Goal: Information Seeking & Learning: Check status

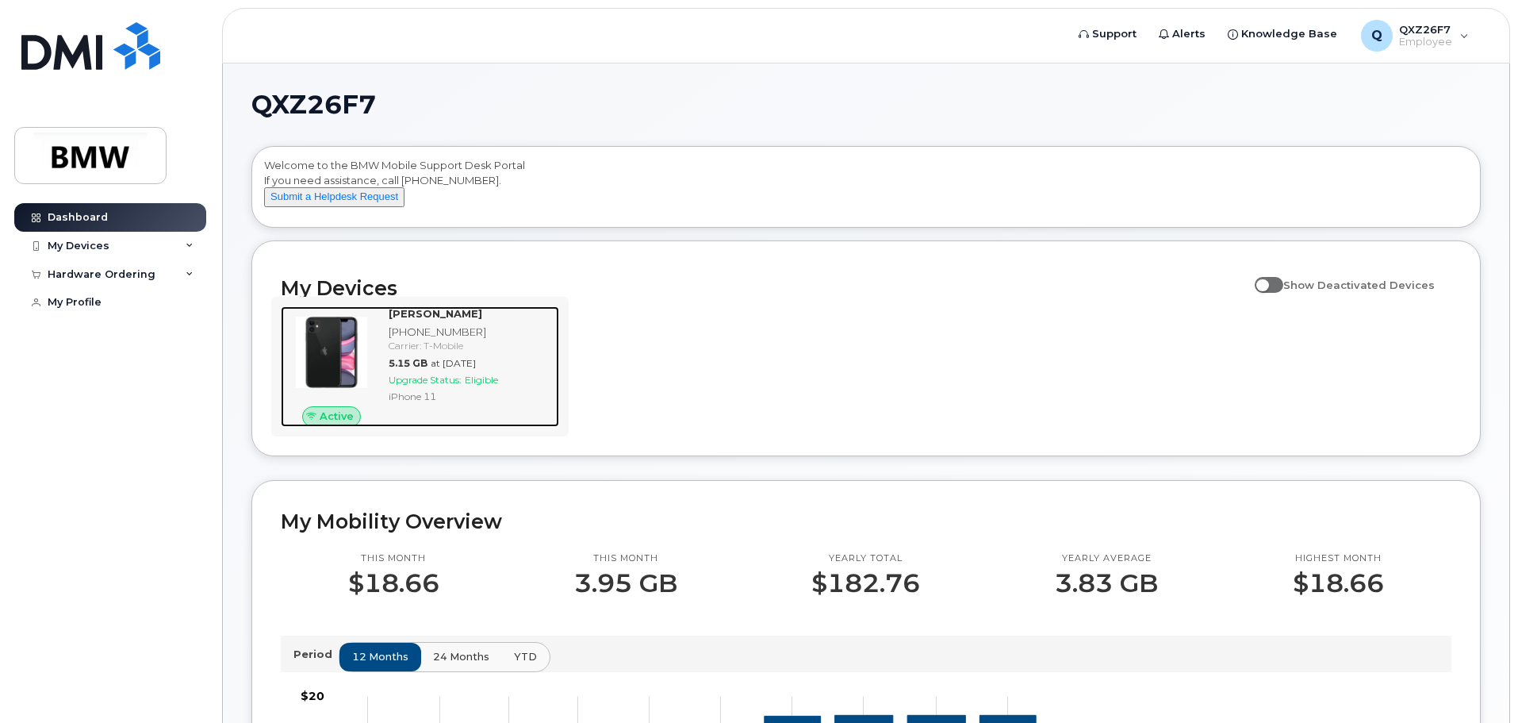
click at [466, 403] on div "iPhone 11" at bounding box center [471, 395] width 164 height 13
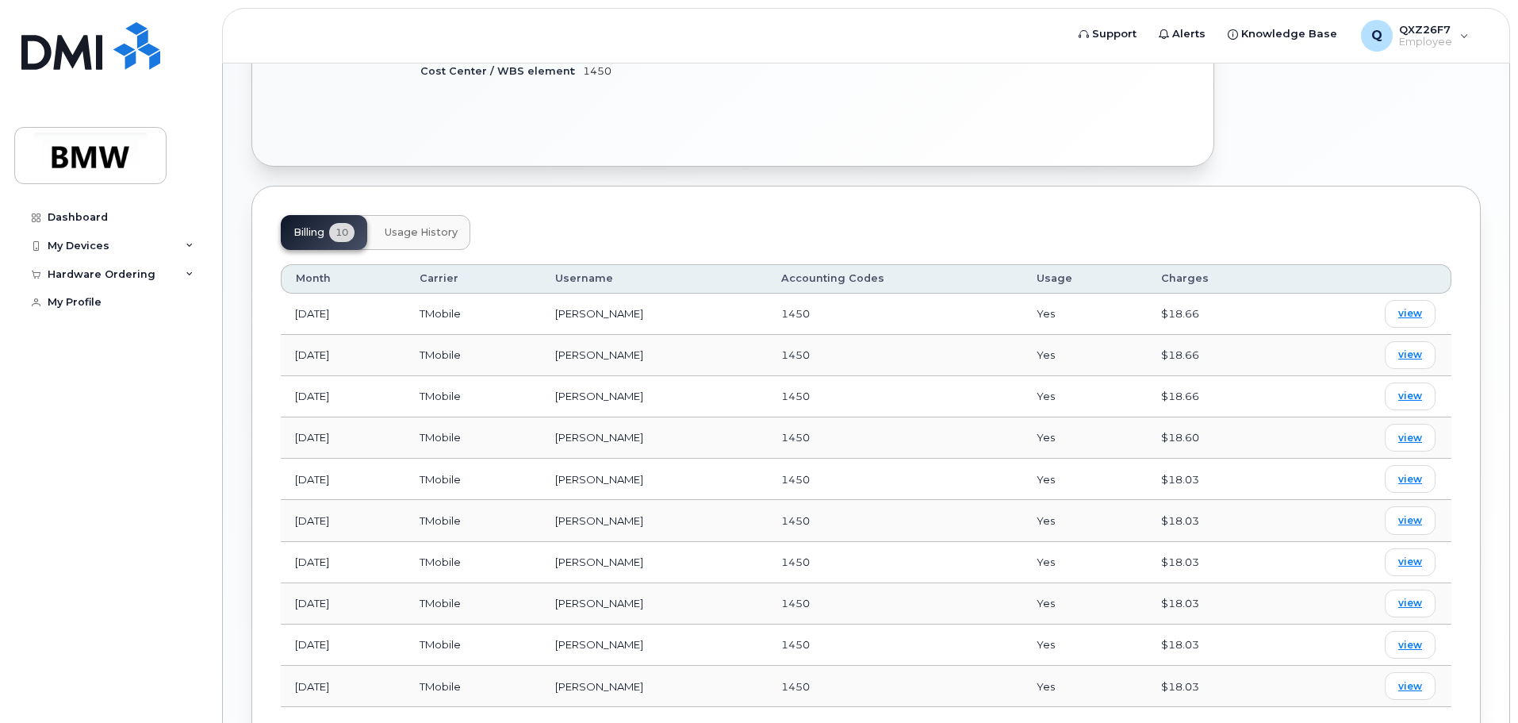
scroll to position [555, 0]
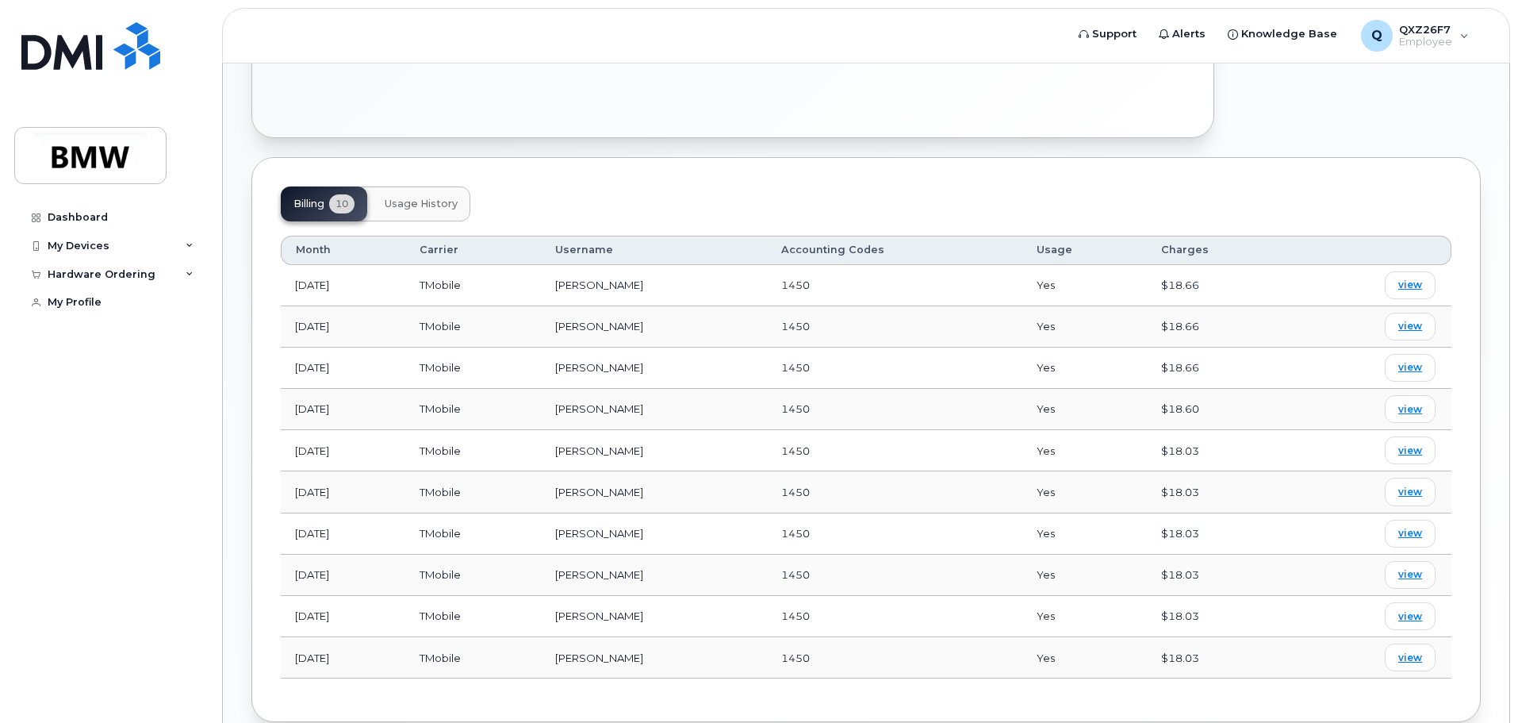
click at [804, 450] on span "1450" at bounding box center [795, 450] width 29 height 13
click at [810, 448] on span "1450" at bounding box center [795, 450] width 29 height 13
click at [1178, 444] on div "$18.03" at bounding box center [1220, 450] width 119 height 15
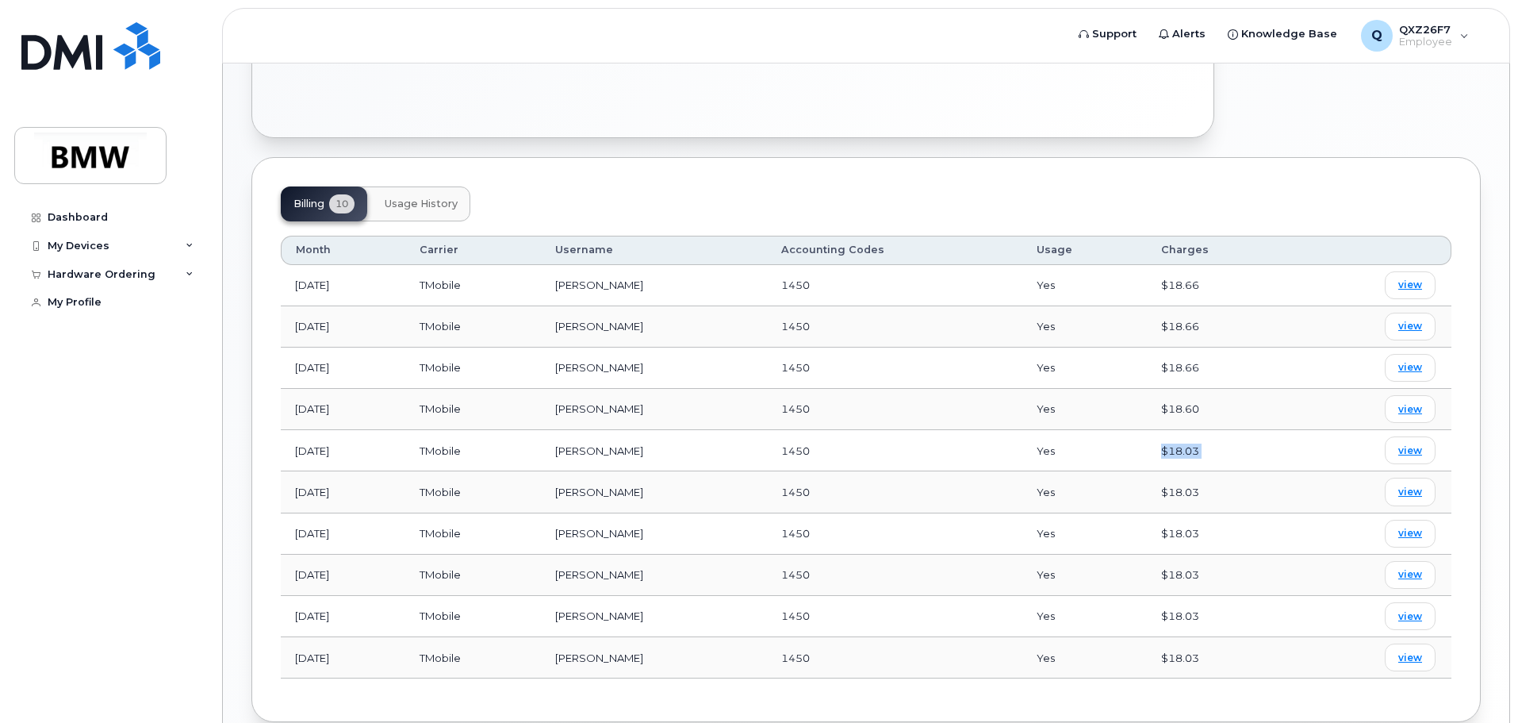
click at [1178, 444] on div "$18.03" at bounding box center [1220, 450] width 119 height 15
click at [1190, 448] on div "$18.03" at bounding box center [1220, 450] width 119 height 15
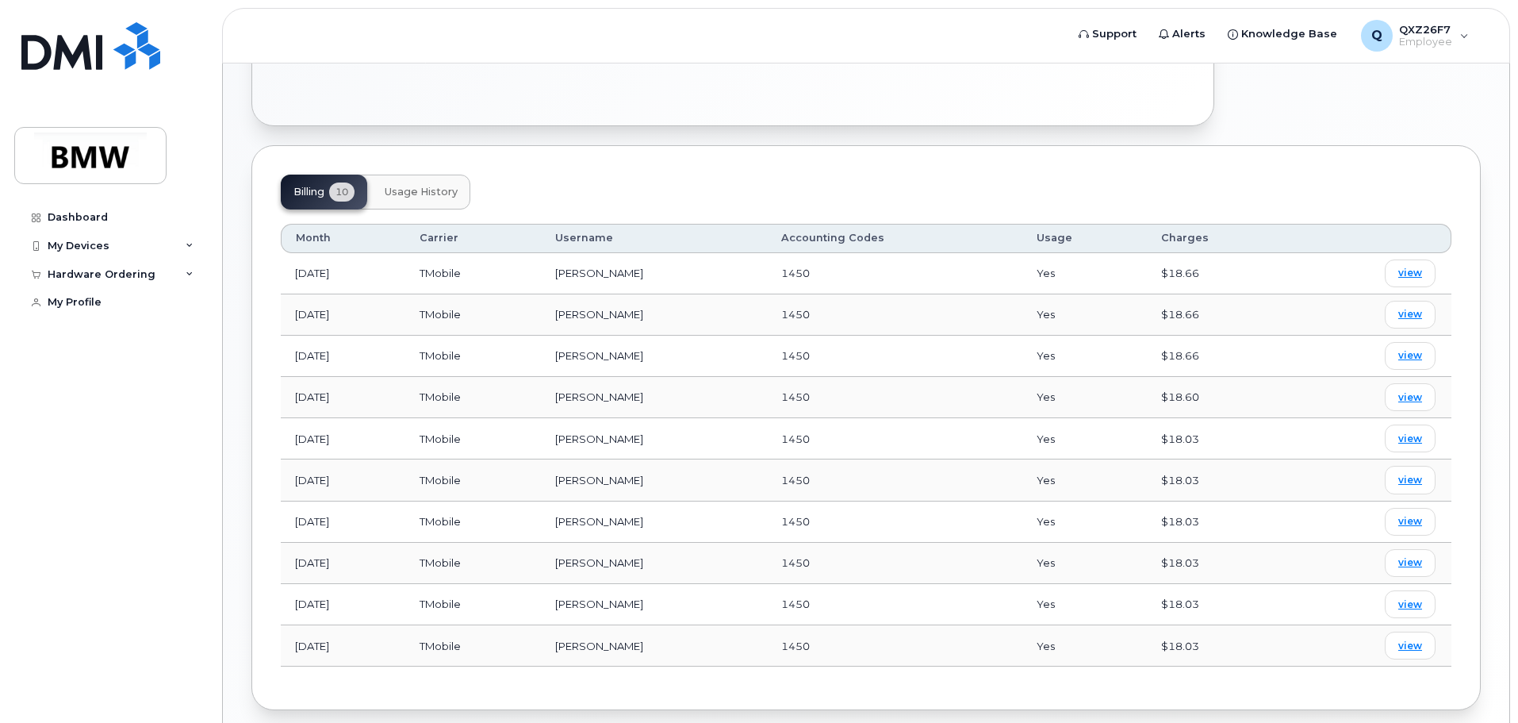
scroll to position [475, 0]
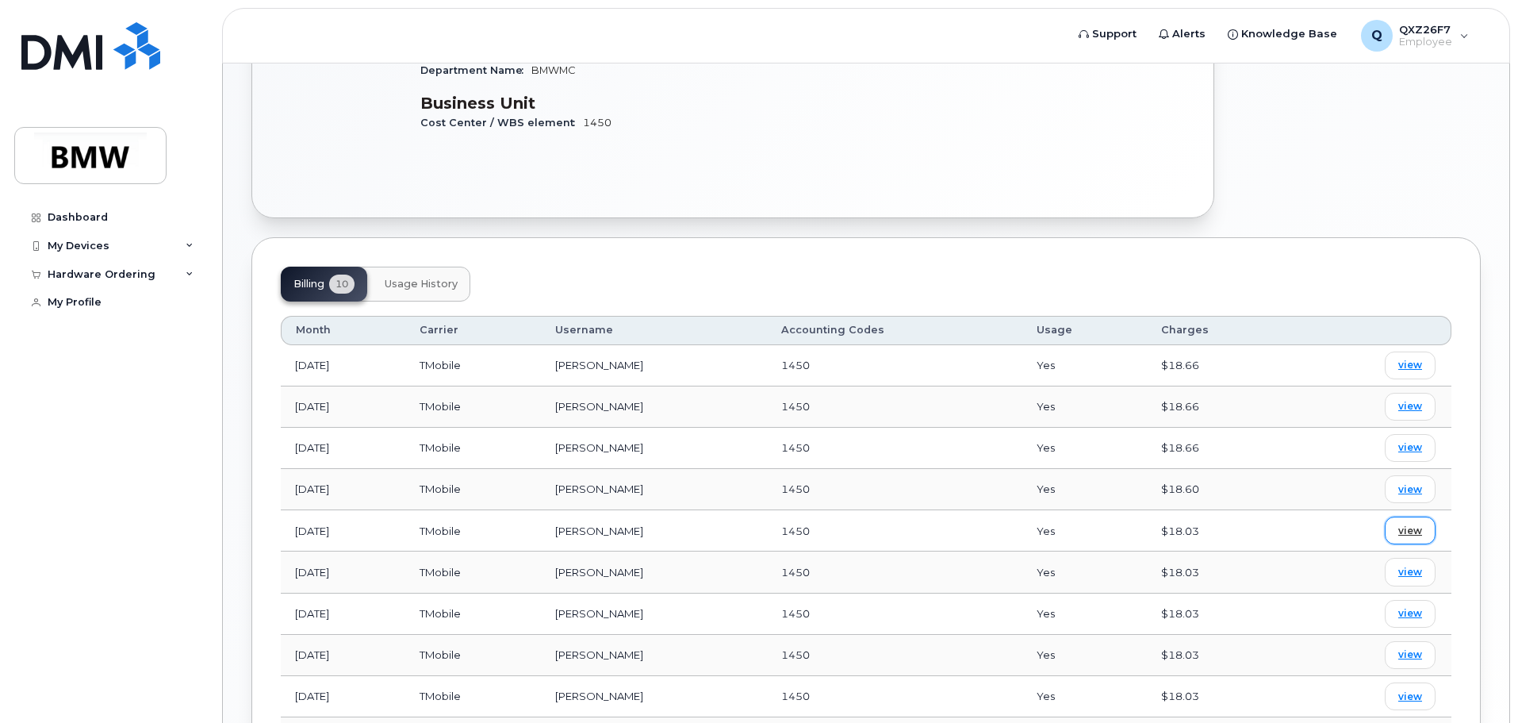
click at [1405, 524] on span "view" at bounding box center [1411, 531] width 24 height 14
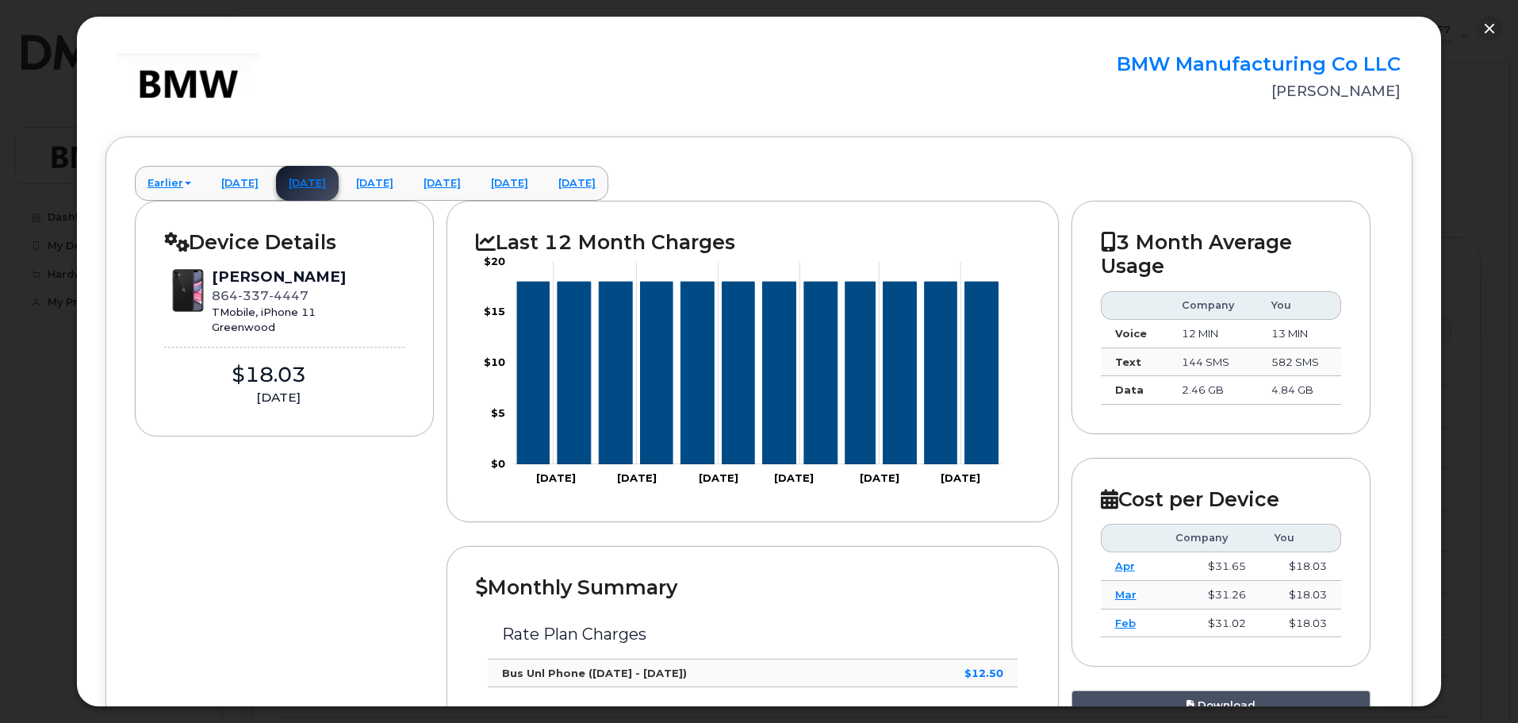
scroll to position [0, 0]
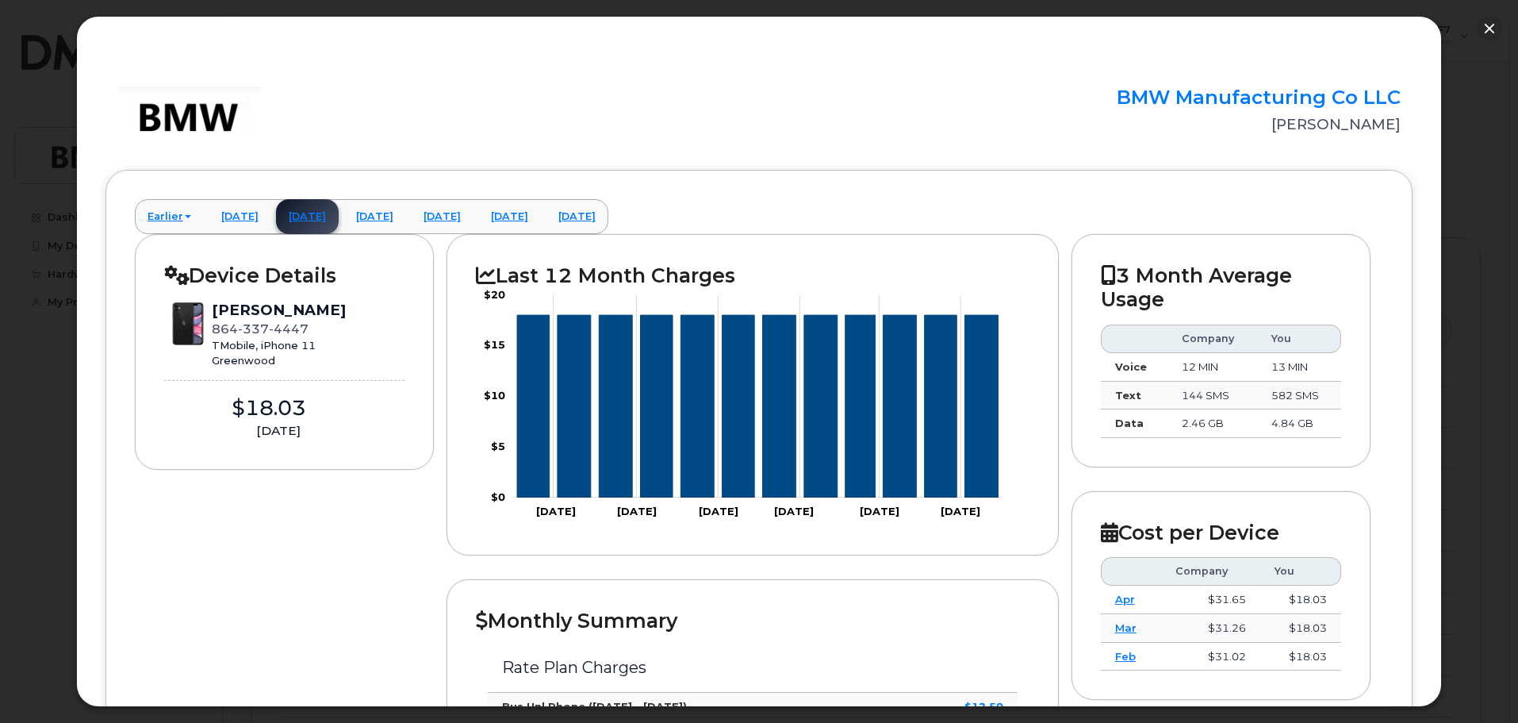
click at [1352, 132] on div "Edgar Hoover" at bounding box center [1195, 124] width 412 height 21
click at [406, 217] on link "June 2025" at bounding box center [374, 216] width 63 height 35
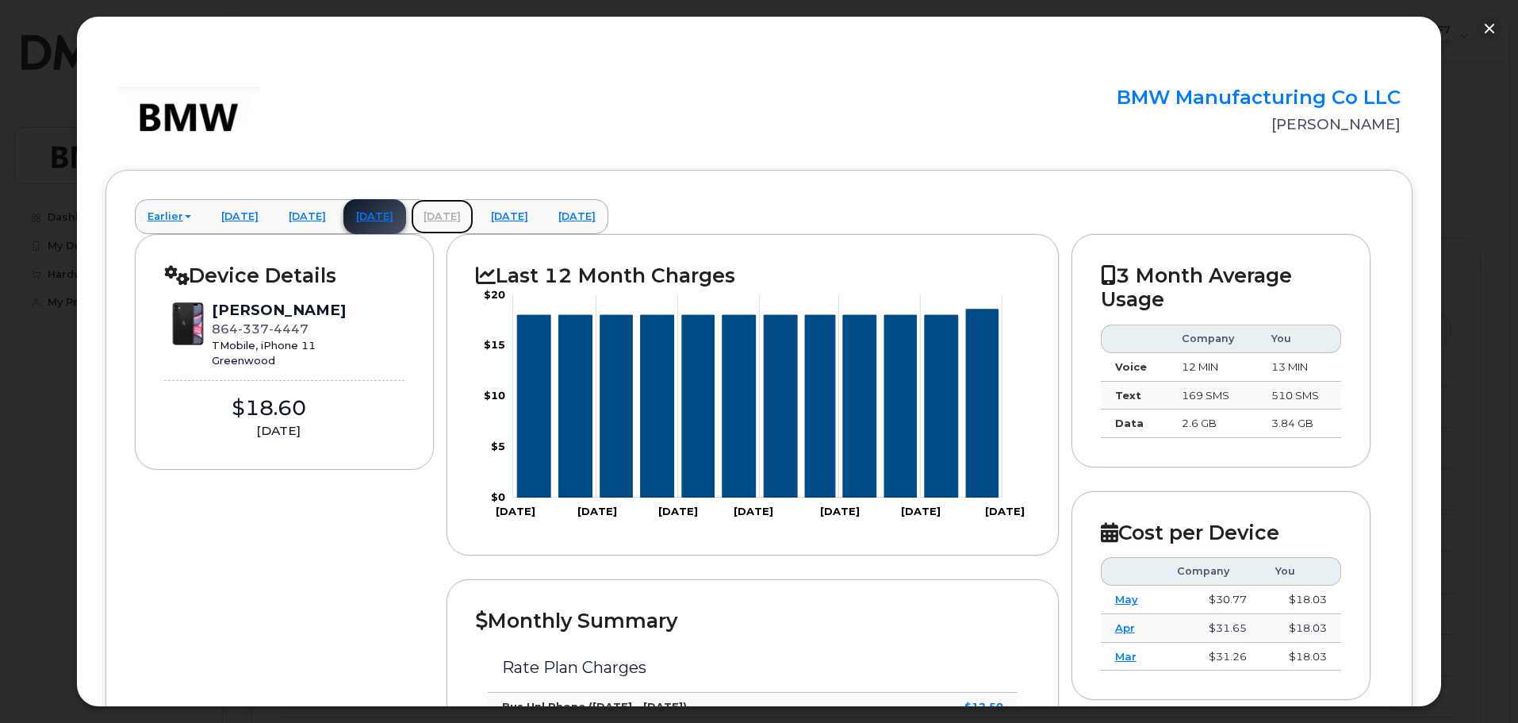
click at [474, 213] on link "July 2025" at bounding box center [442, 216] width 63 height 35
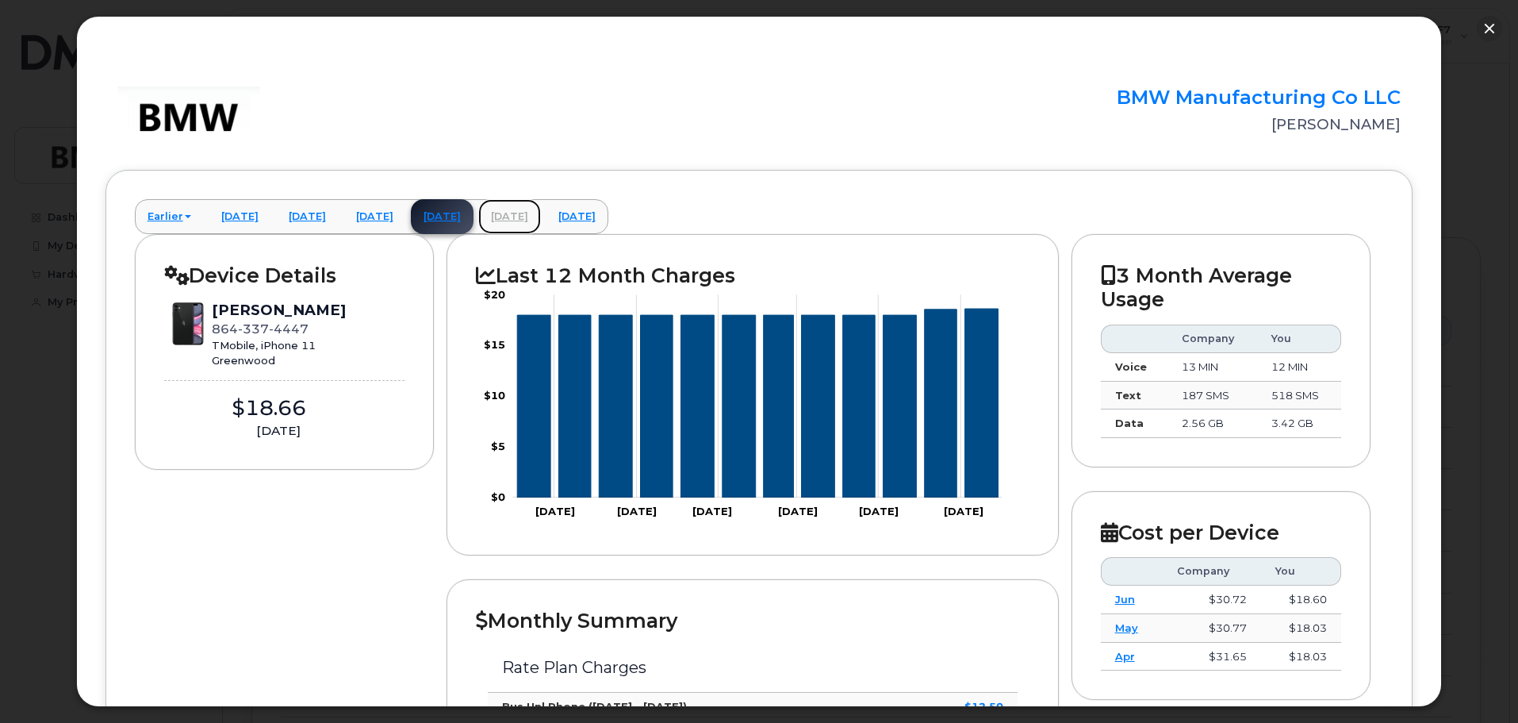
click at [541, 211] on link "August 2025" at bounding box center [509, 216] width 63 height 35
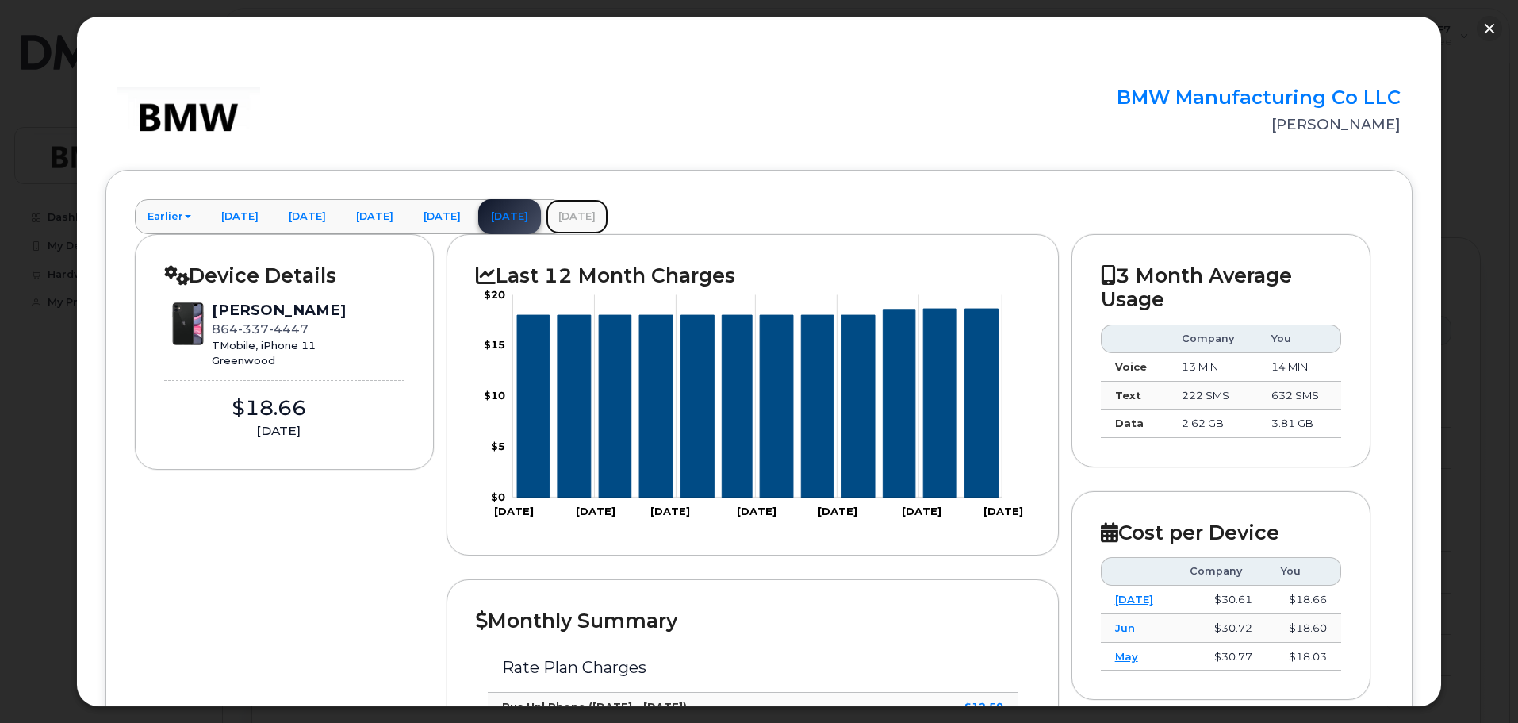
click at [608, 210] on link "September 2025" at bounding box center [577, 216] width 63 height 35
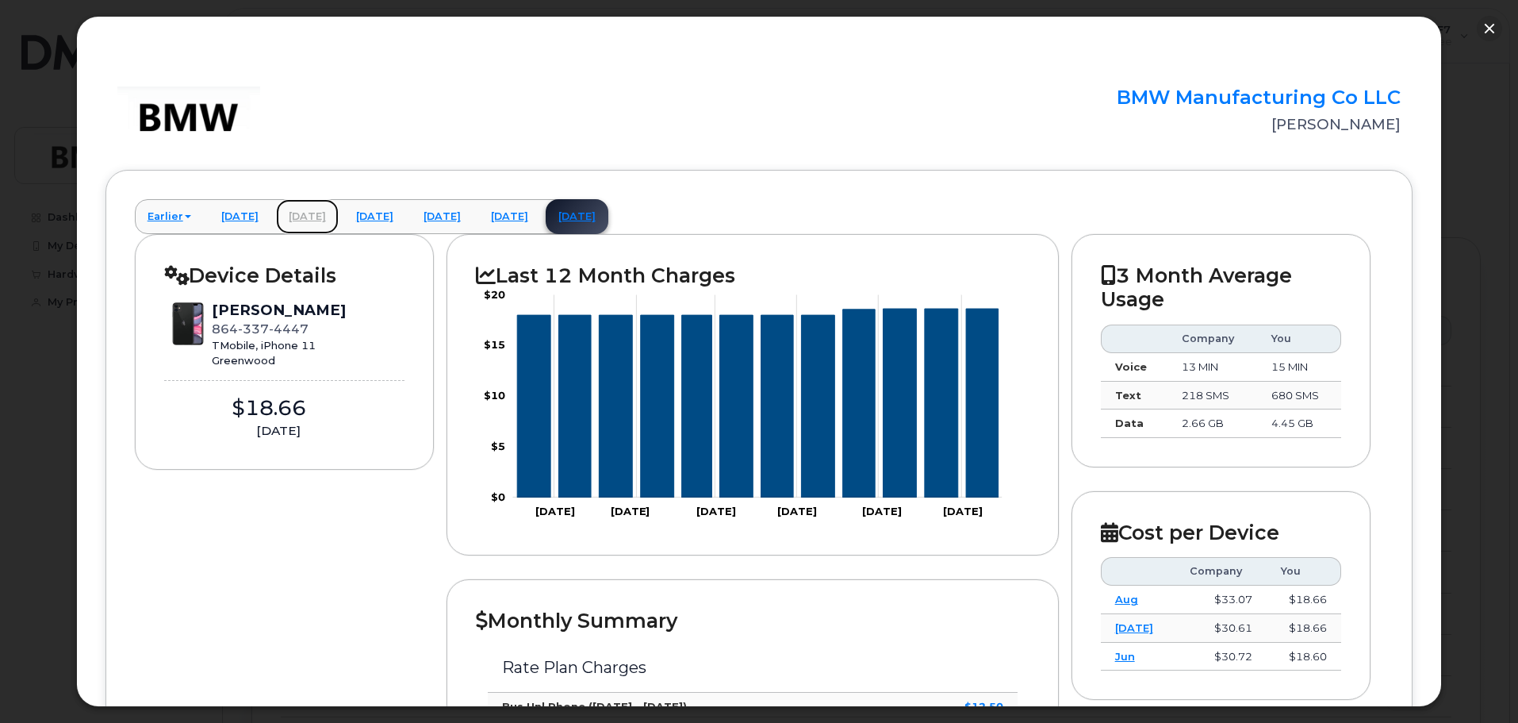
click at [318, 213] on link "May 2025" at bounding box center [307, 216] width 63 height 35
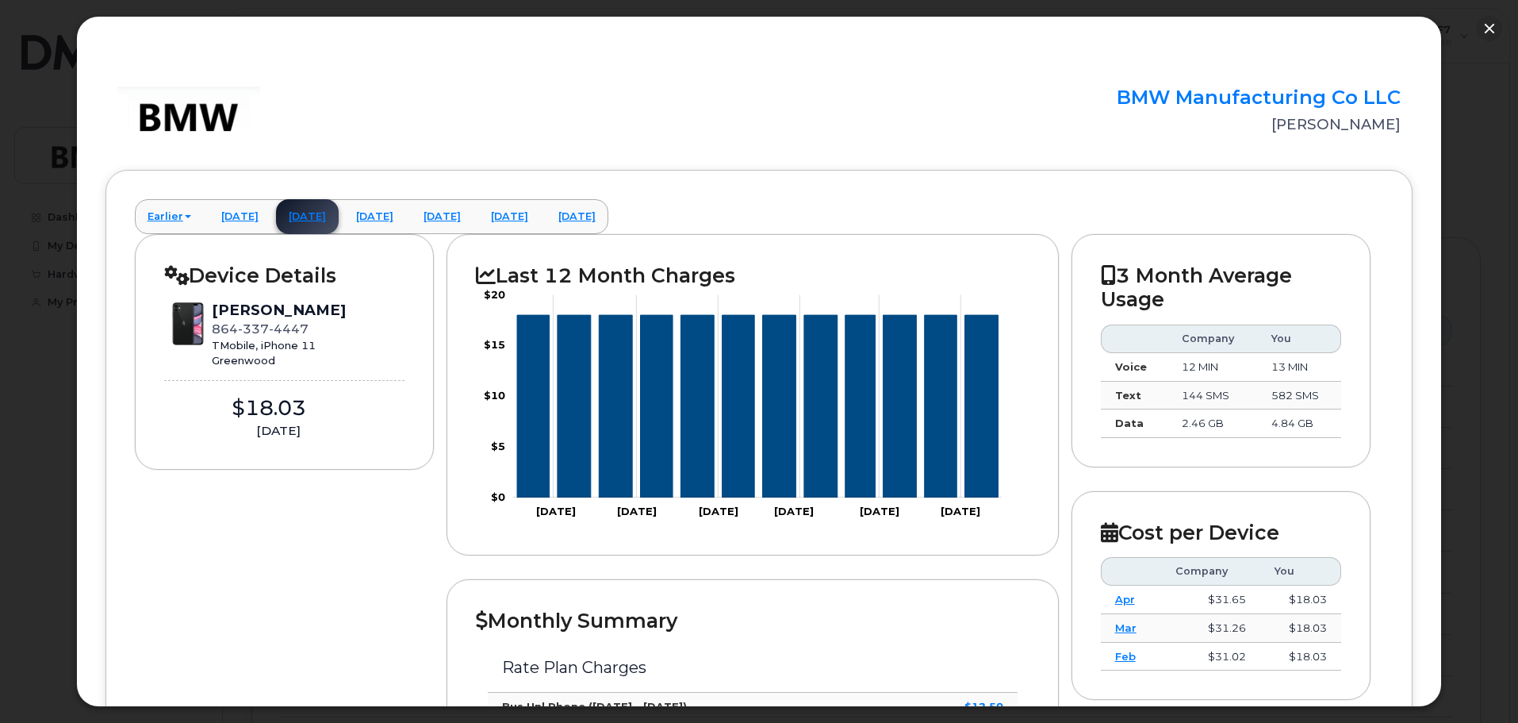
click at [253, 311] on div "Edgar Hoover" at bounding box center [279, 310] width 134 height 21
click at [175, 276] on icon at bounding box center [176, 275] width 25 height 20
click at [252, 217] on link "April 2025" at bounding box center [240, 216] width 63 height 35
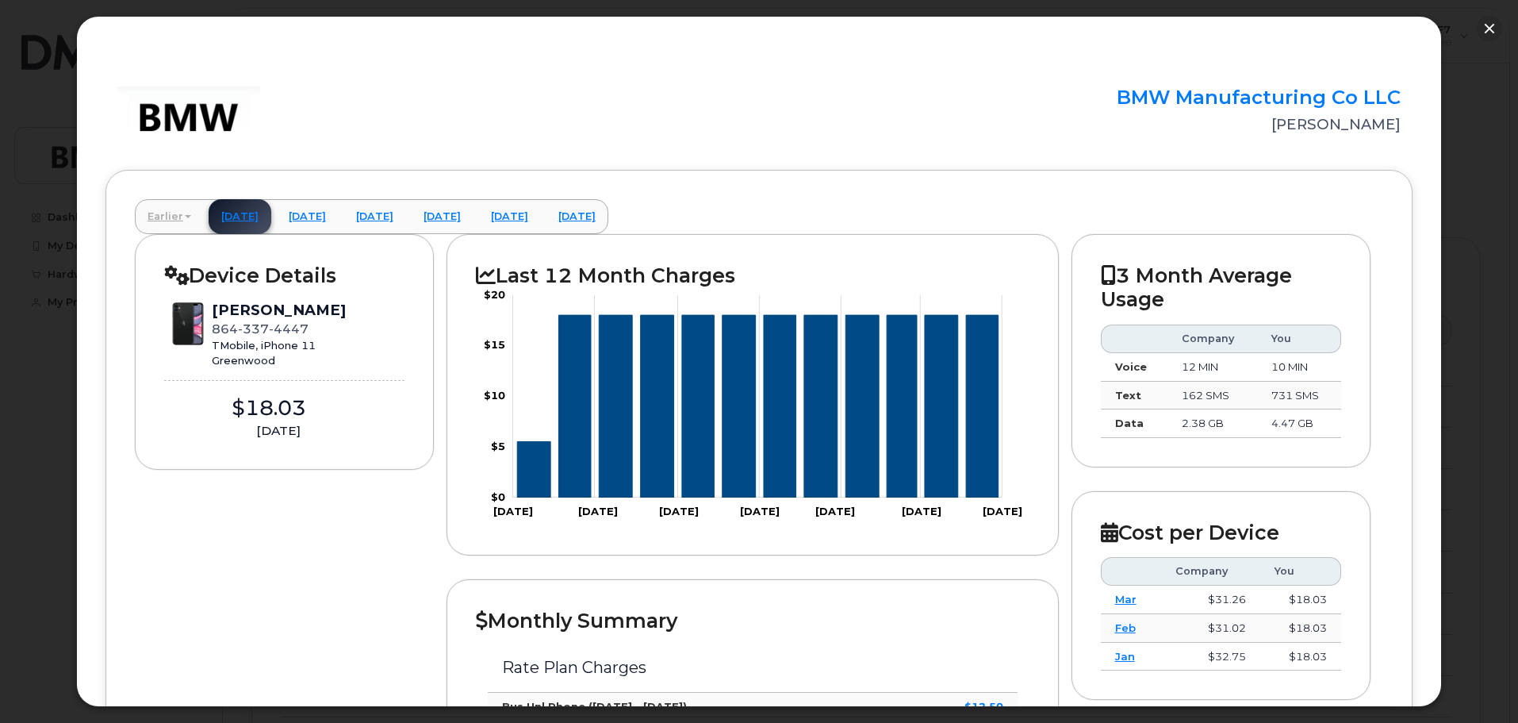
click at [188, 214] on link "Earlier" at bounding box center [169, 216] width 69 height 35
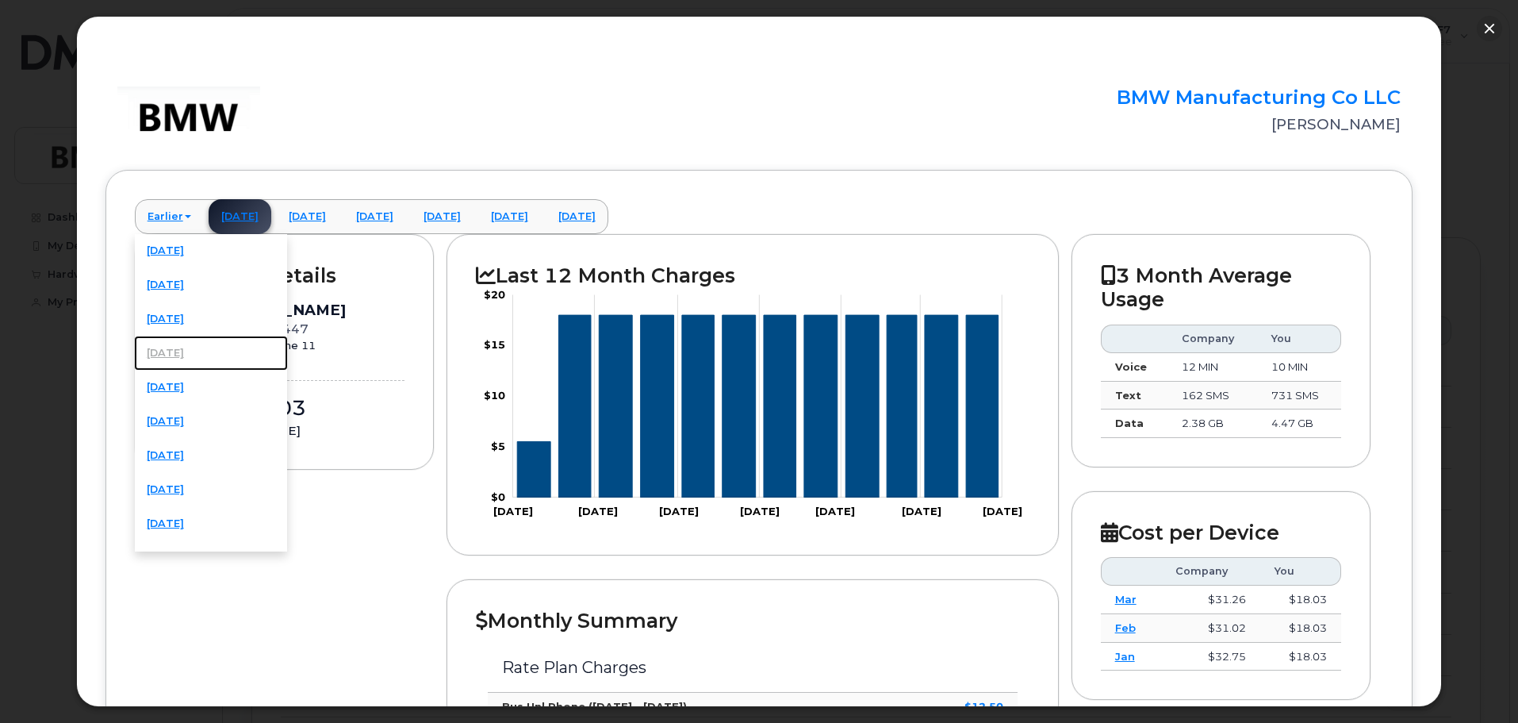
click at [194, 359] on link "December 2024" at bounding box center [211, 353] width 154 height 35
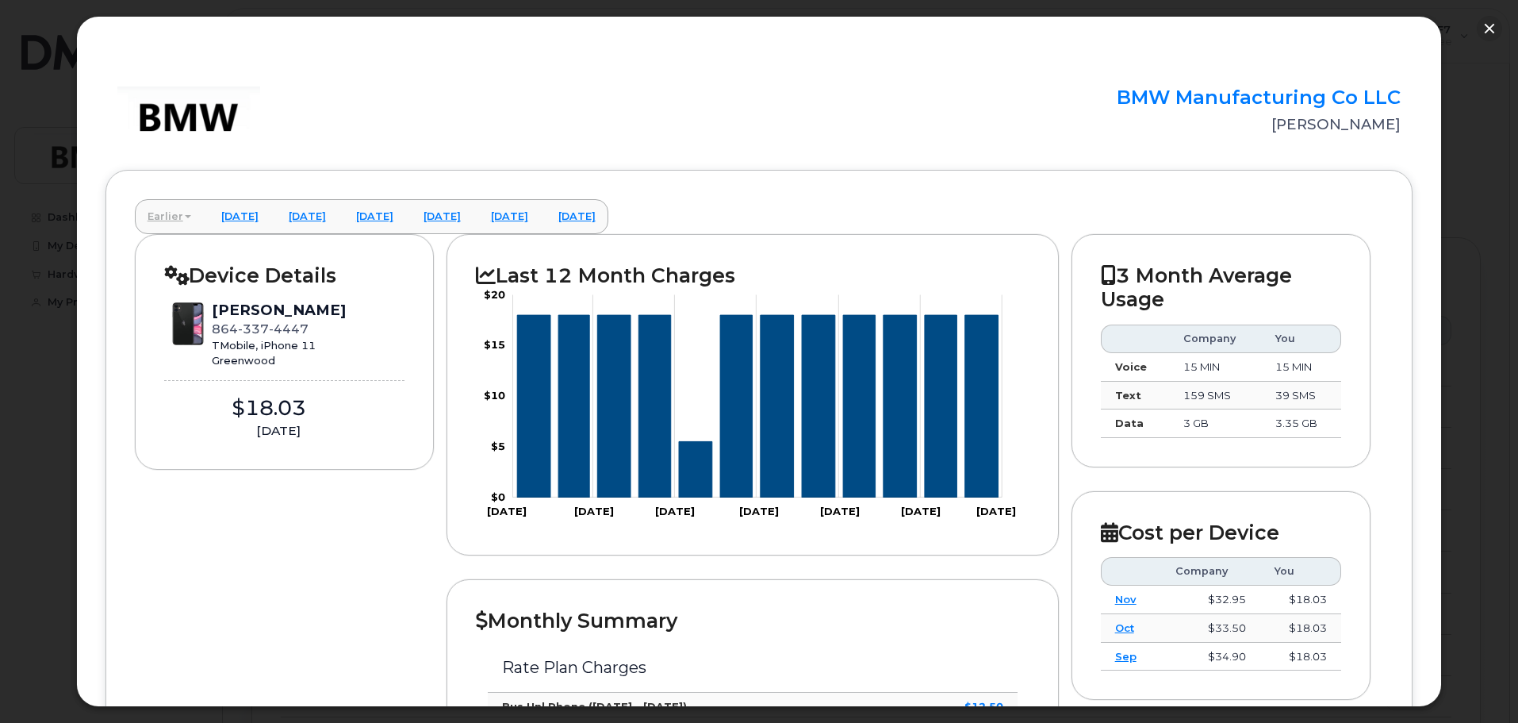
click at [184, 212] on link "Earlier" at bounding box center [169, 216] width 69 height 35
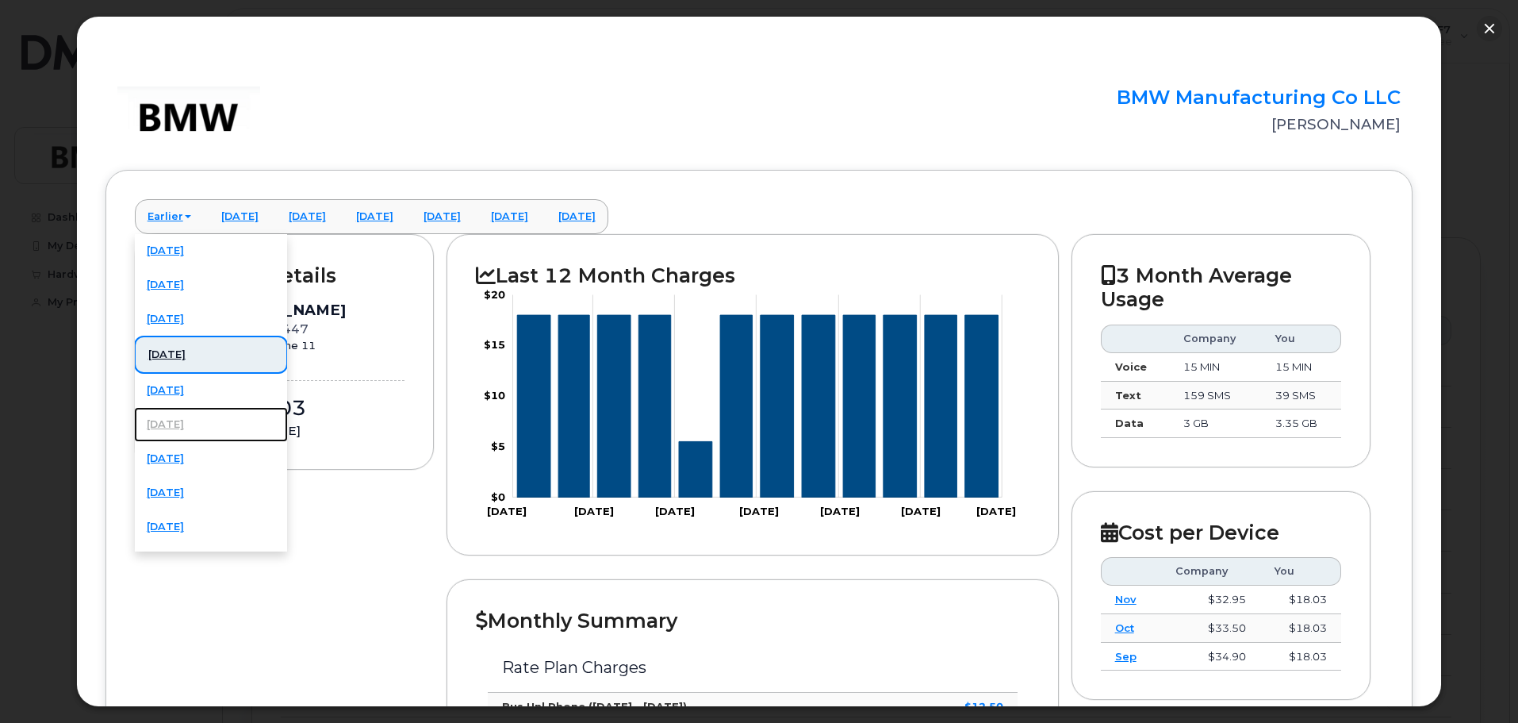
click at [175, 425] on link "October 2024" at bounding box center [211, 424] width 154 height 35
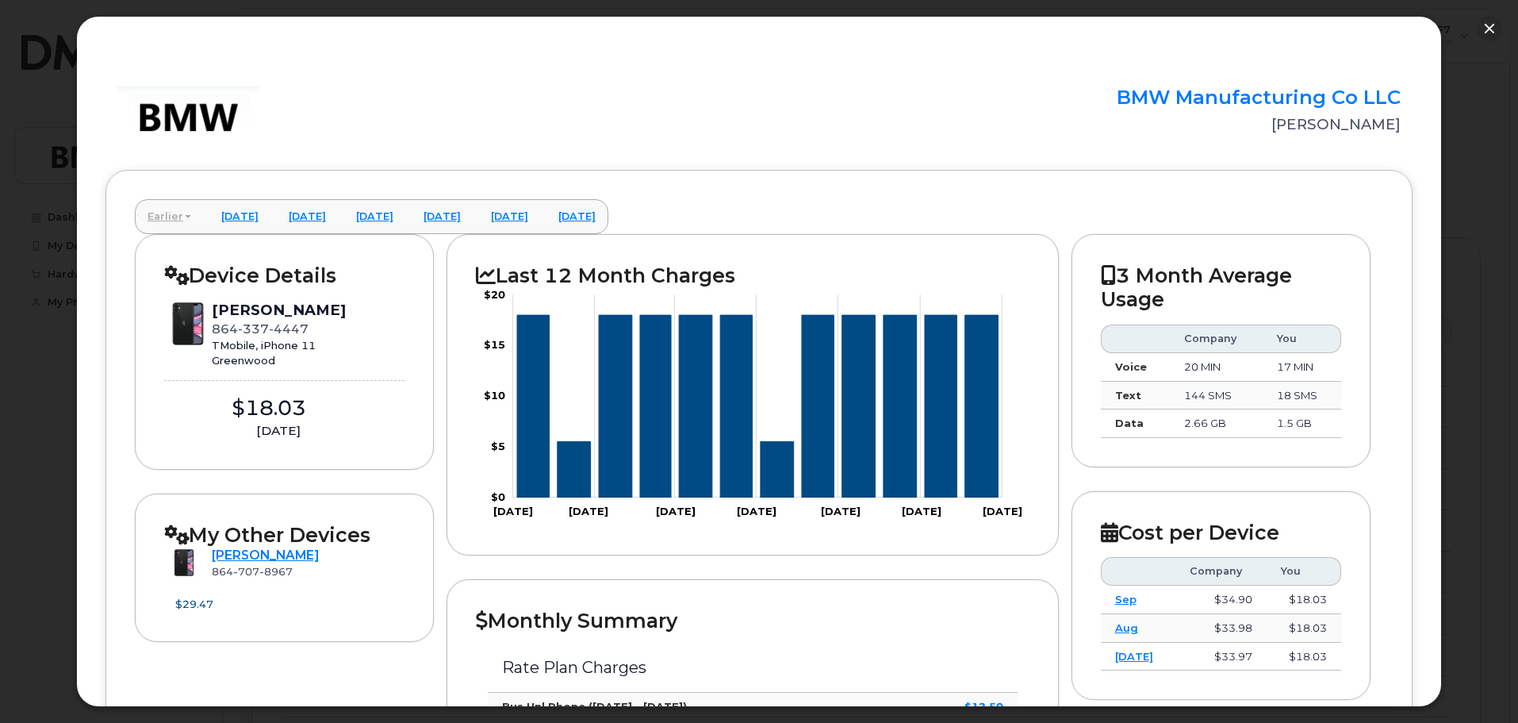
click at [191, 217] on span at bounding box center [188, 216] width 6 height 3
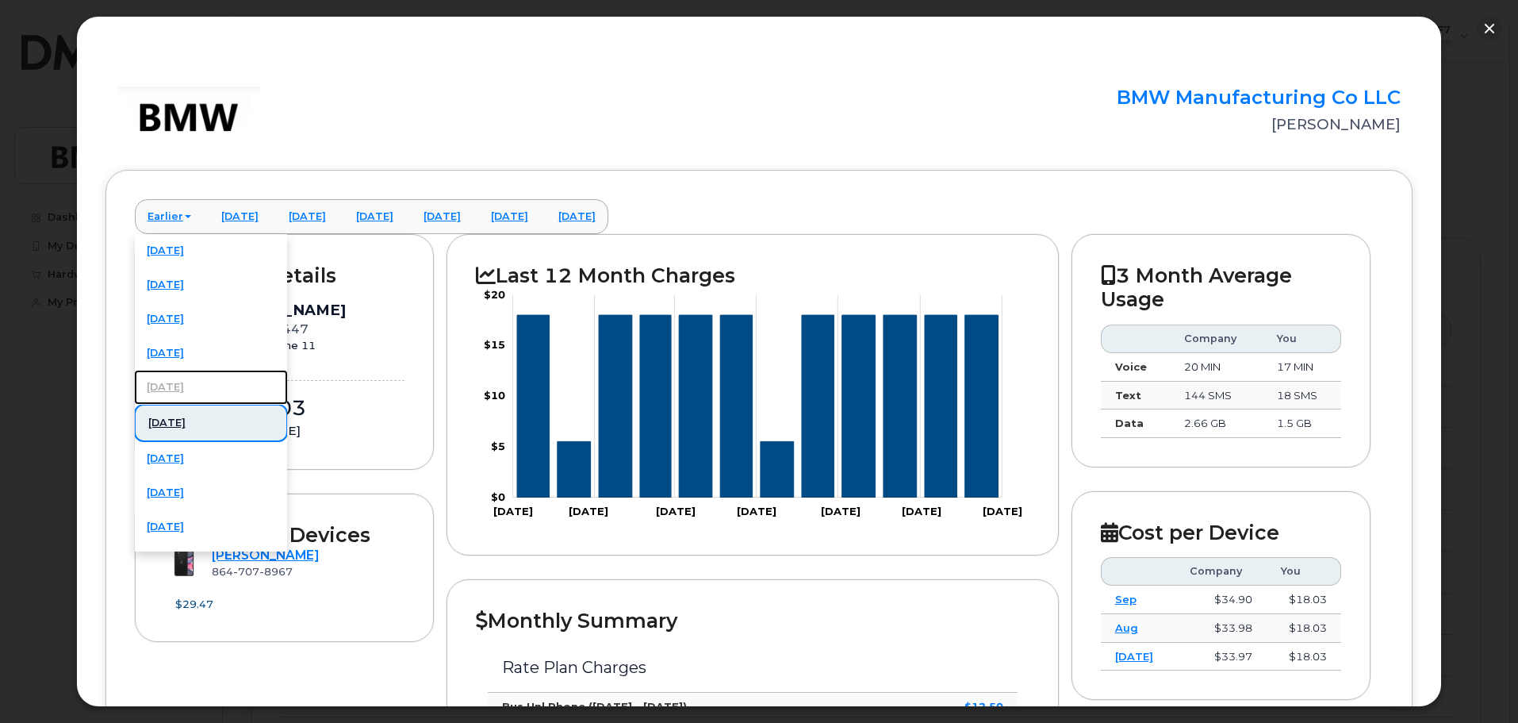
click at [201, 387] on link "November 2024" at bounding box center [211, 387] width 154 height 35
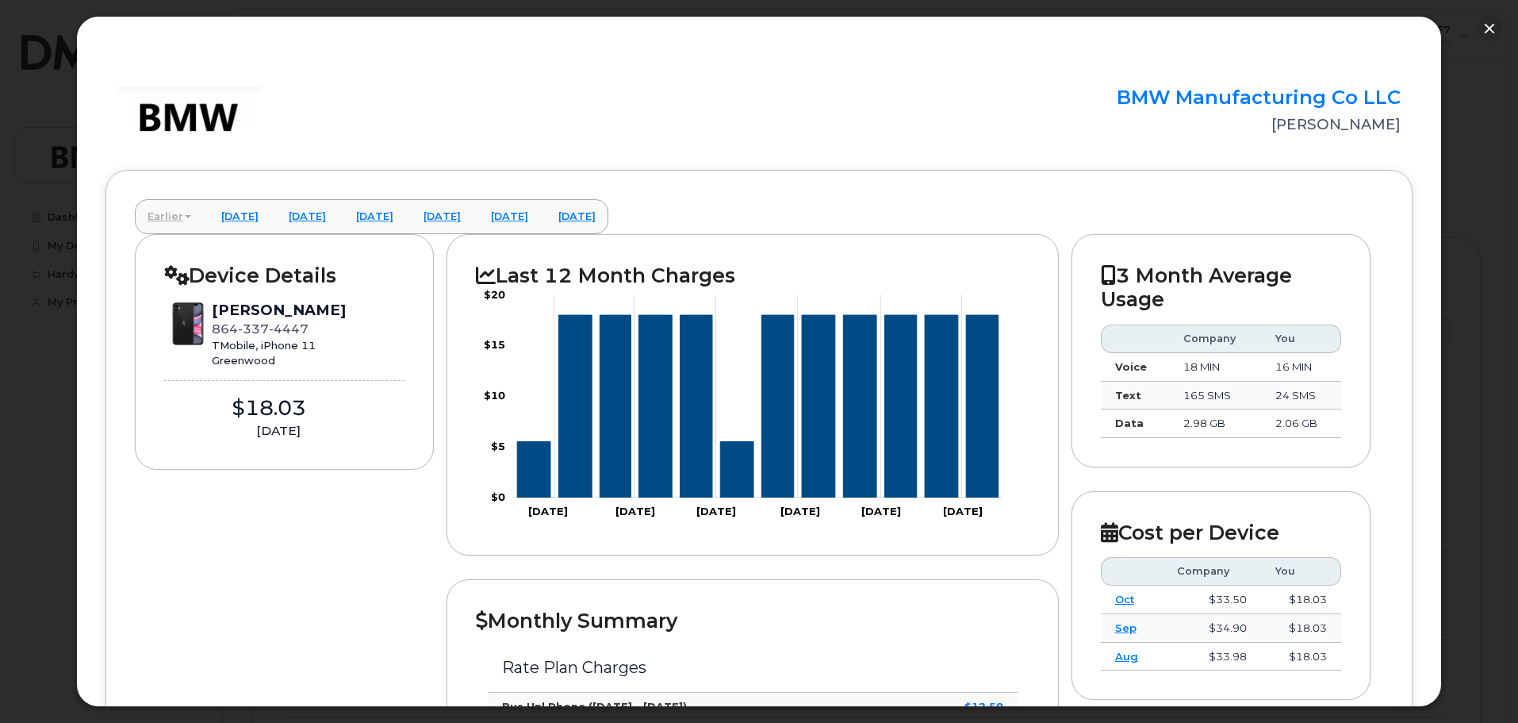
click at [179, 218] on link "Earlier" at bounding box center [169, 216] width 69 height 35
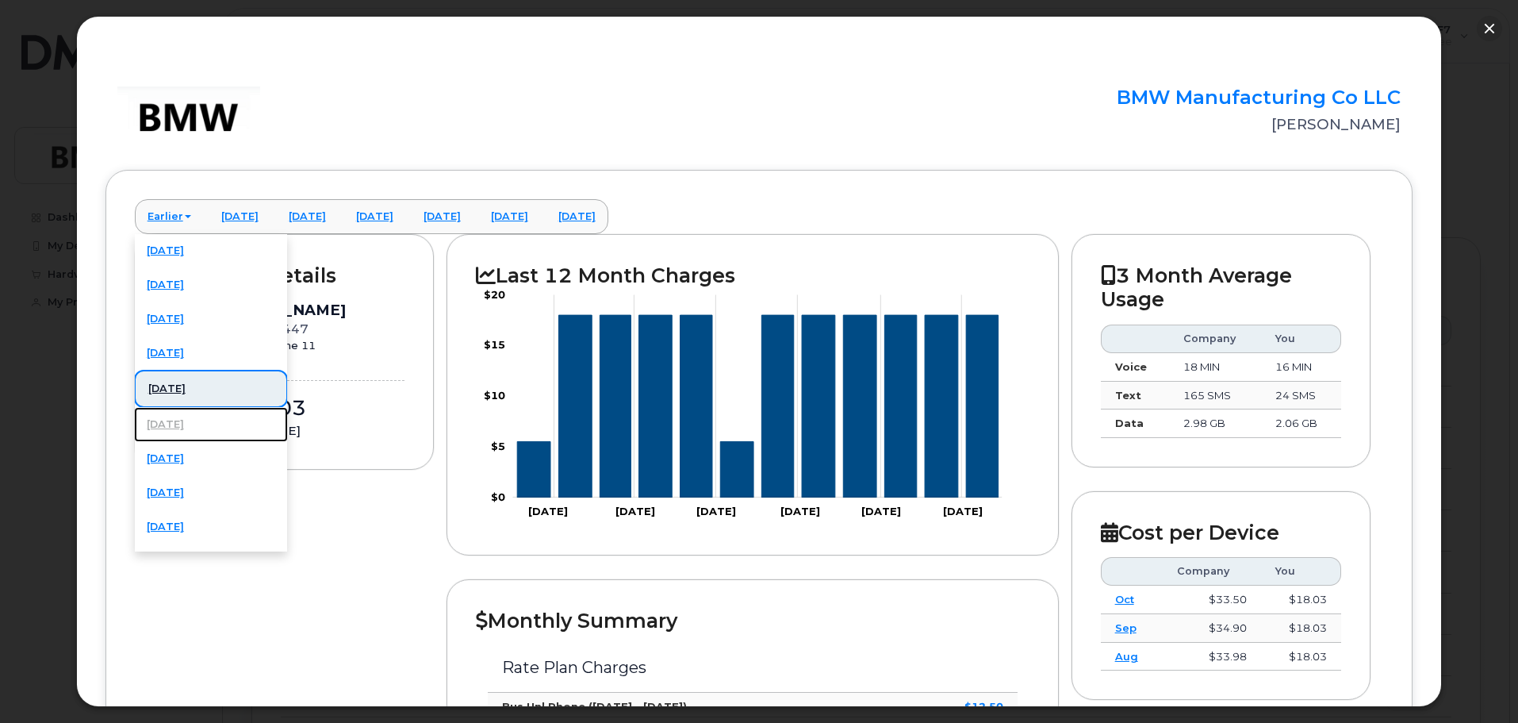
click at [198, 429] on link "October 2024" at bounding box center [211, 424] width 154 height 35
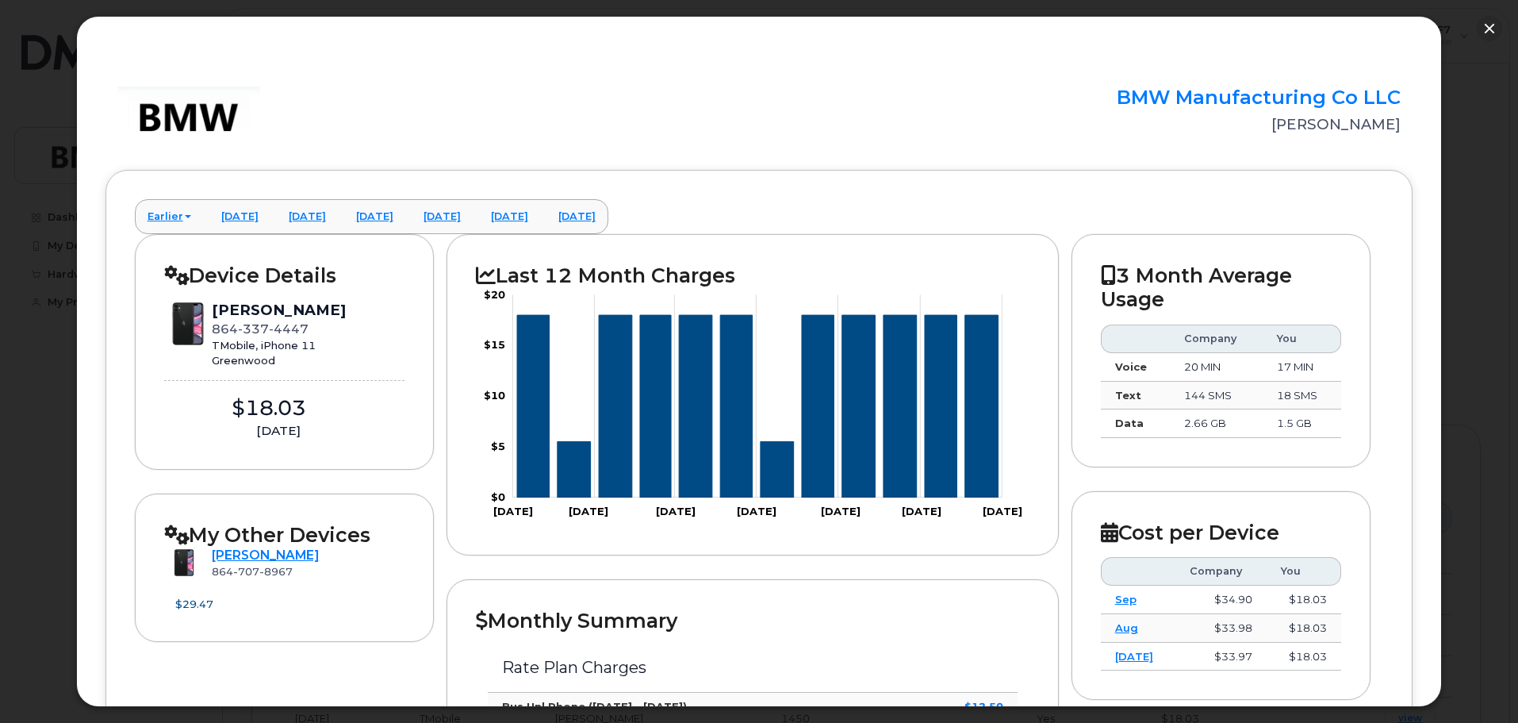
scroll to position [79, 0]
click at [339, 213] on link "May 2025" at bounding box center [307, 216] width 63 height 35
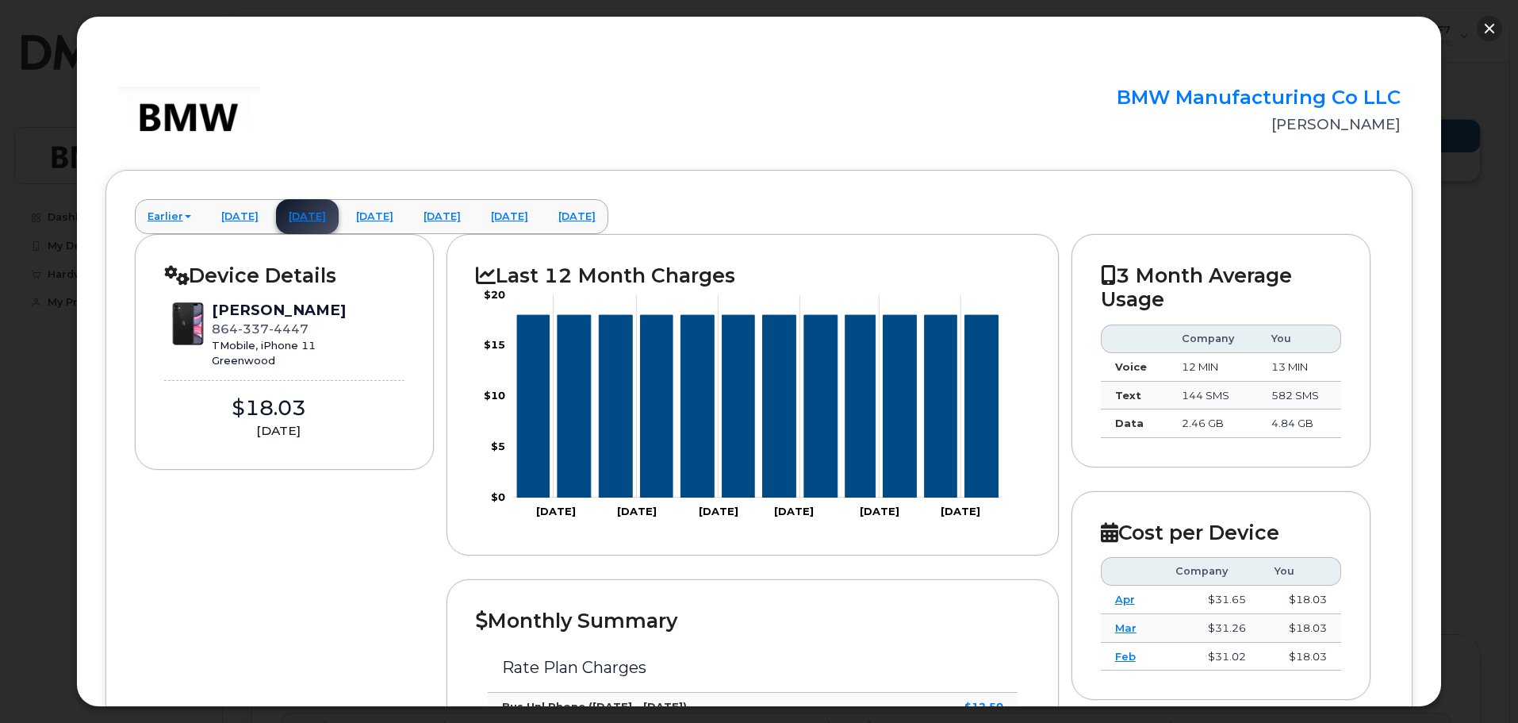
click at [1482, 19] on button "button" at bounding box center [1489, 28] width 25 height 25
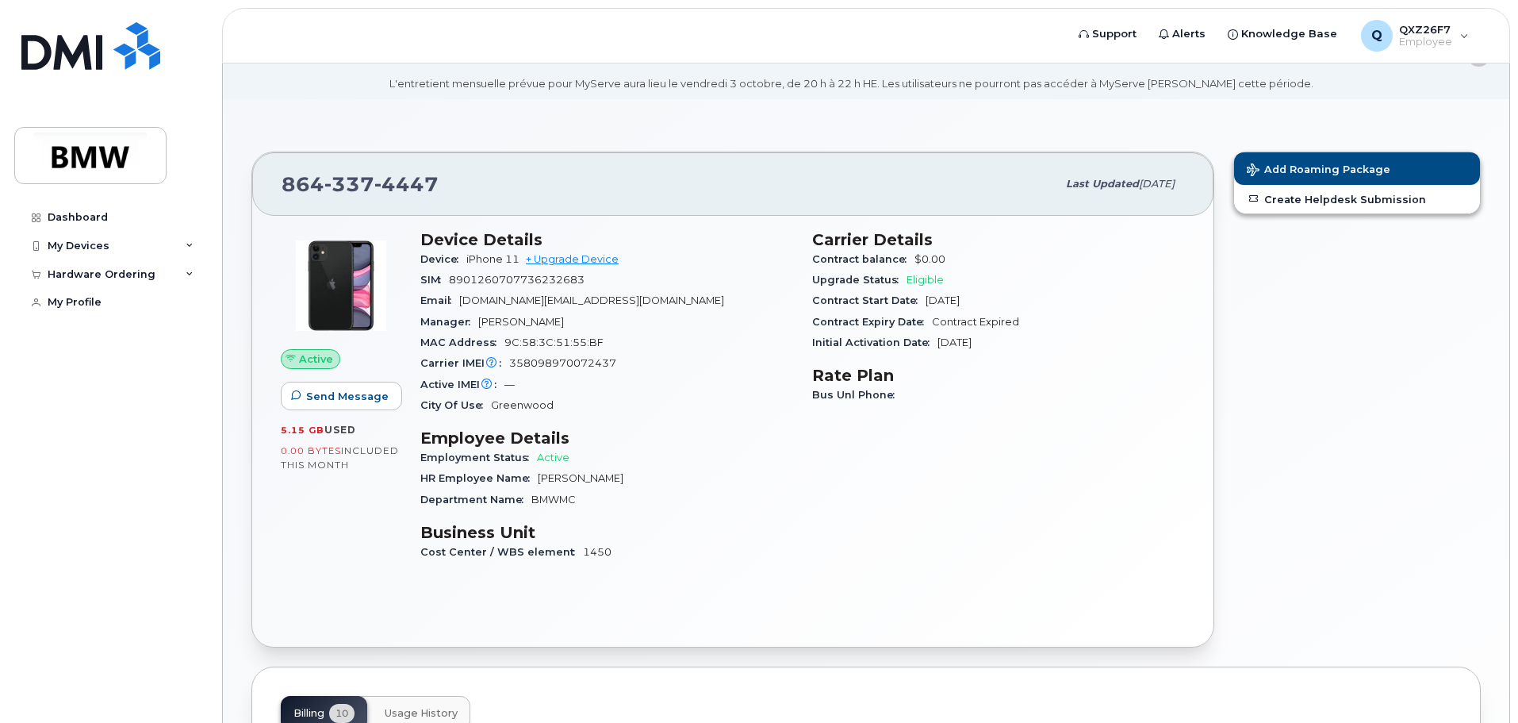
scroll to position [0, 0]
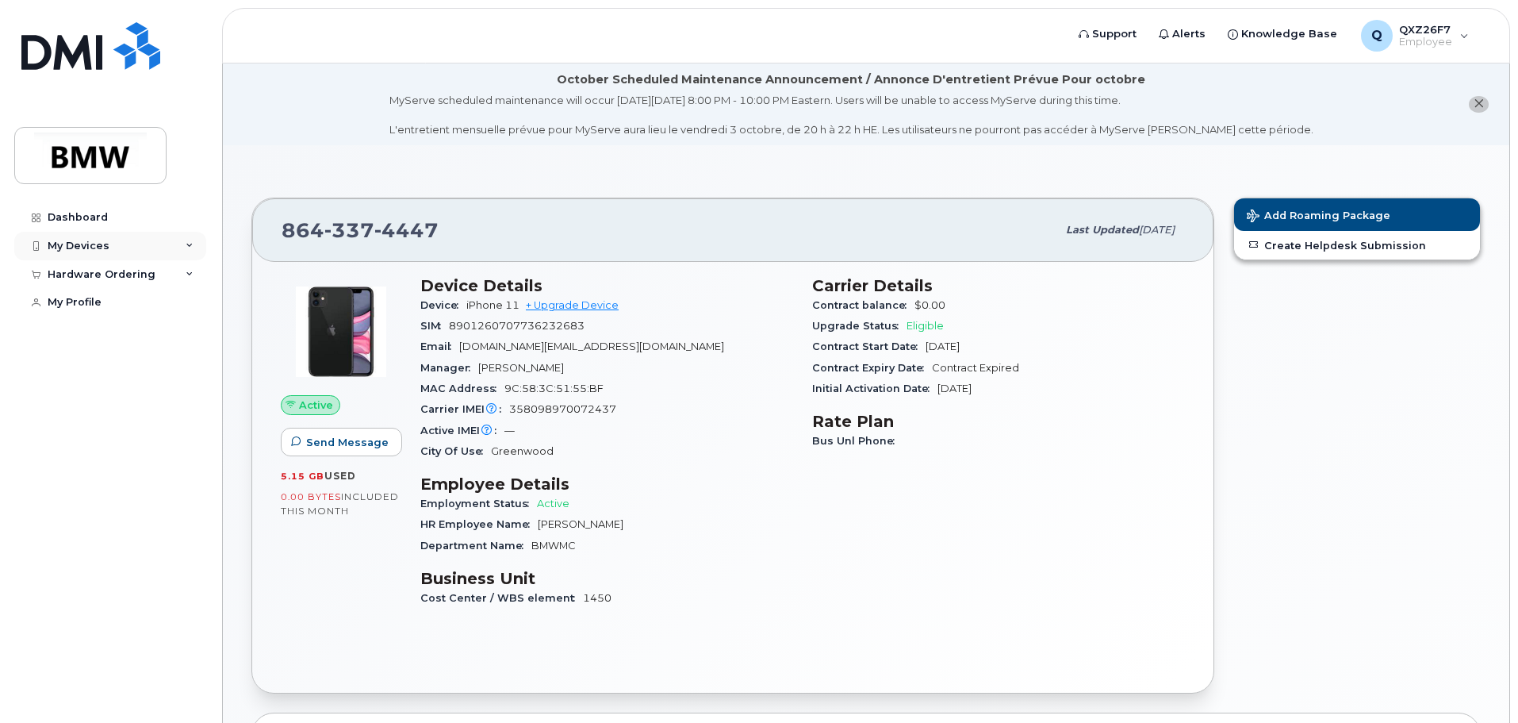
click at [182, 242] on div "My Devices" at bounding box center [110, 246] width 192 height 29
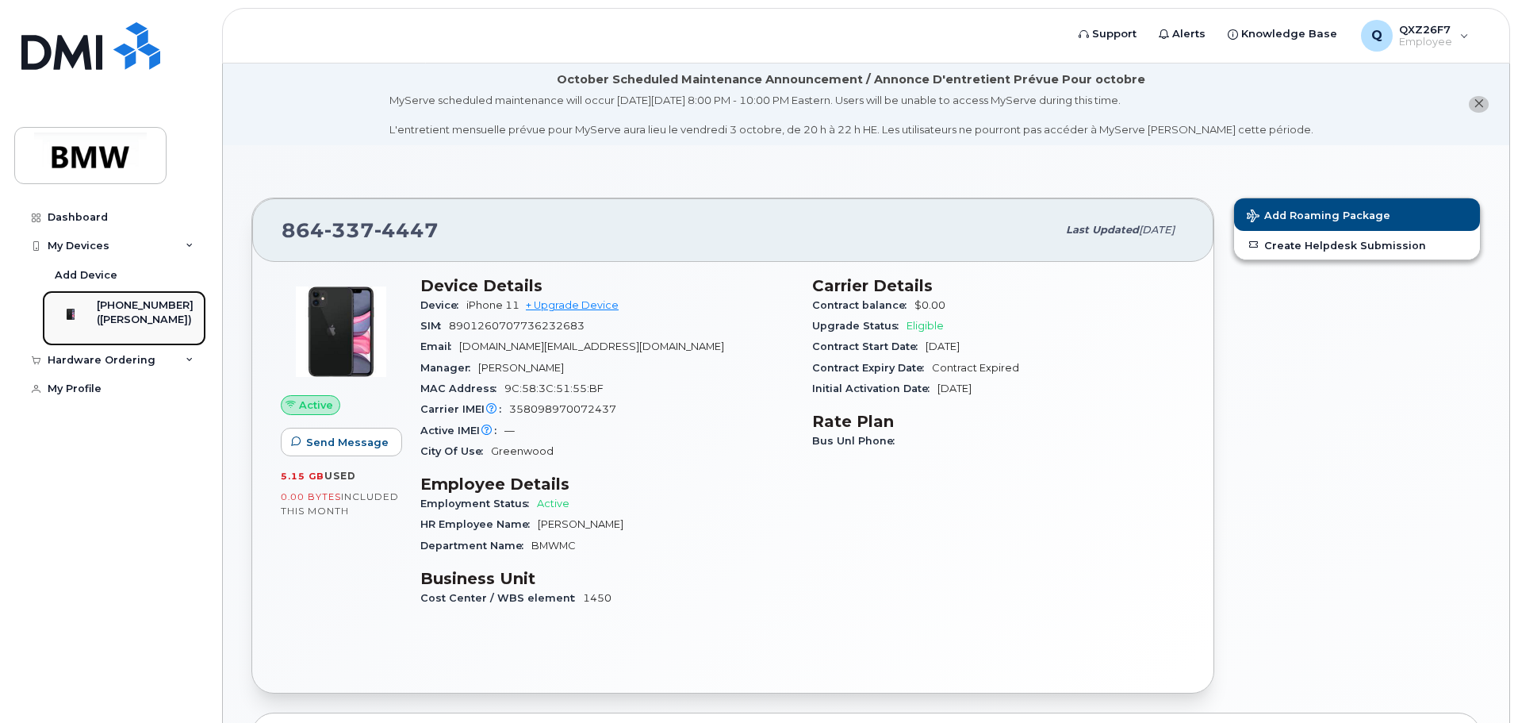
click at [144, 309] on div "[PHONE_NUMBER]" at bounding box center [145, 305] width 97 height 14
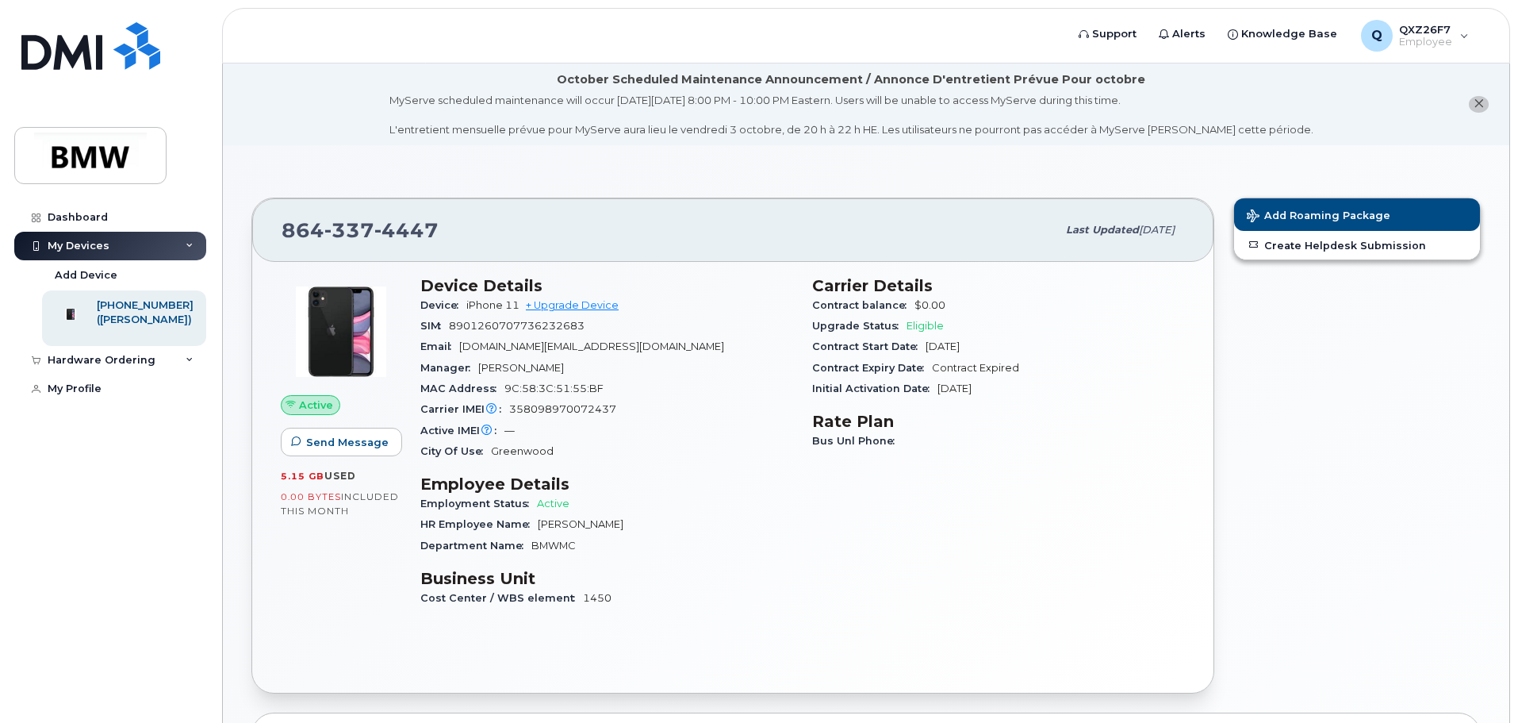
click at [587, 400] on div "Carrier IMEI Carrier IMEI is reported during the last billing cycle or change o…" at bounding box center [606, 409] width 373 height 21
click at [117, 366] on div "Hardware Ordering" at bounding box center [102, 360] width 108 height 13
click at [144, 366] on div "Hardware Ordering" at bounding box center [102, 360] width 108 height 13
click at [767, 90] on div "October Scheduled Maintenance Announcement / Annonce D'entretient Prévue Pour o…" at bounding box center [851, 104] width 924 height 66
drag, startPoint x: 758, startPoint y: 96, endPoint x: 859, endPoint y: 100, distance: 101.6
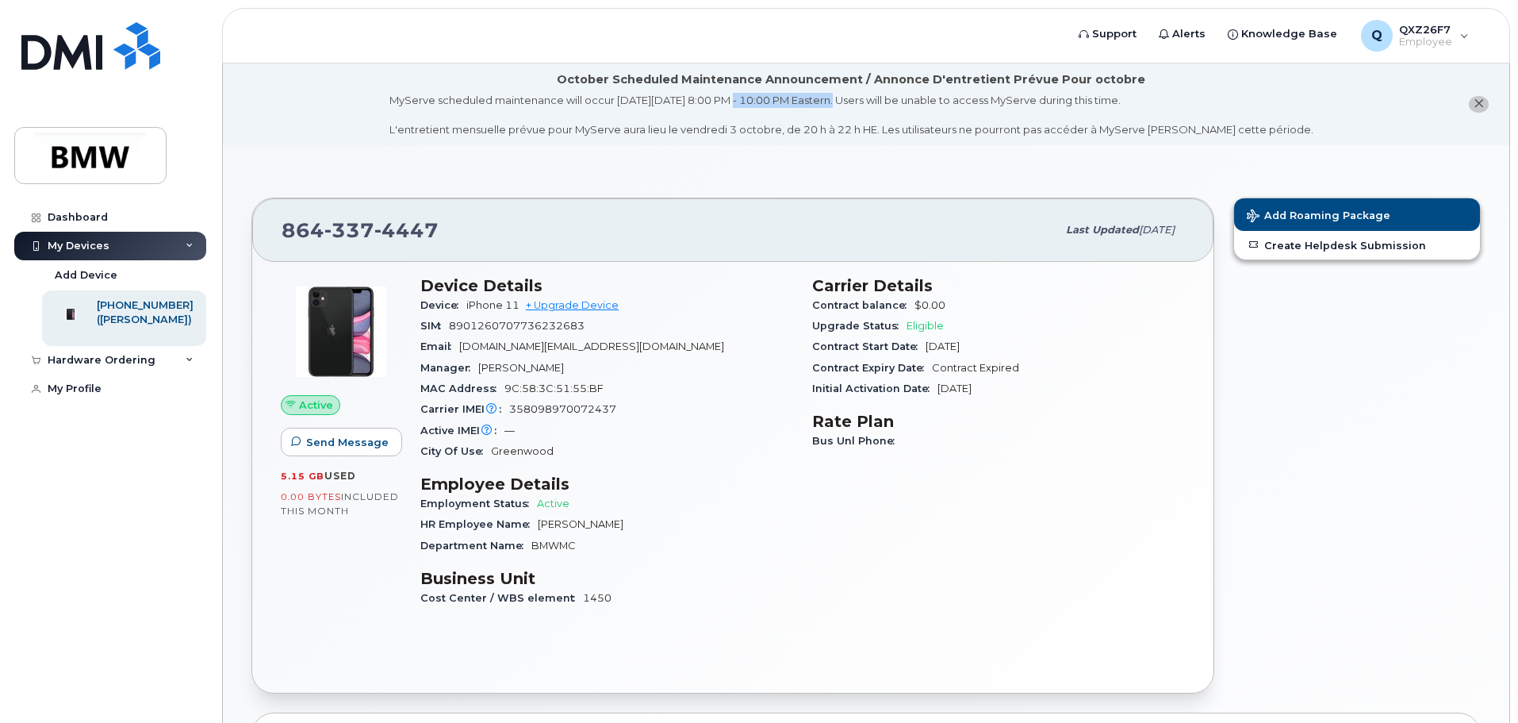
click at [859, 100] on div "MyServe scheduled maintenance will occur on Friday October 3rd, 8:00 PM - 10:00…" at bounding box center [851, 115] width 924 height 44
